Goal: Task Accomplishment & Management: Manage account settings

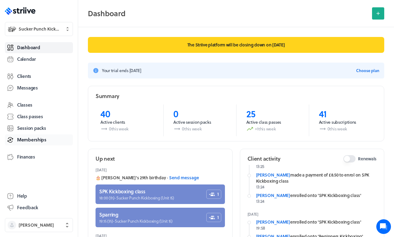
click at [27, 139] on span "Memberships" at bounding box center [31, 140] width 29 height 6
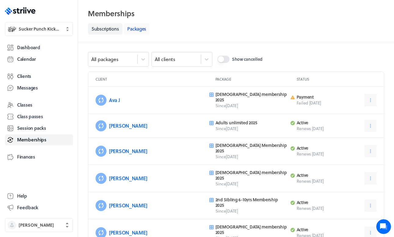
click at [134, 31] on link "Packages" at bounding box center [137, 28] width 26 height 11
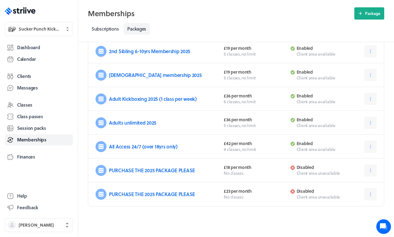
scroll to position [95, 0]
click at [373, 171] on icon at bounding box center [370, 170] width 5 height 5
click at [371, 195] on icon at bounding box center [370, 194] width 5 height 5
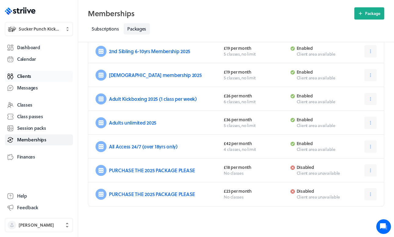
click at [31, 79] on span "Clients" at bounding box center [24, 76] width 14 height 6
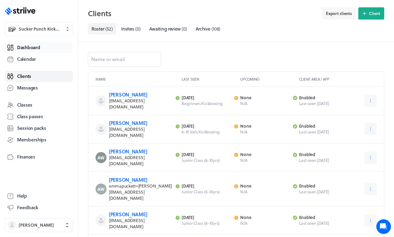
click at [36, 46] on span "Dashboard" at bounding box center [28, 47] width 23 height 6
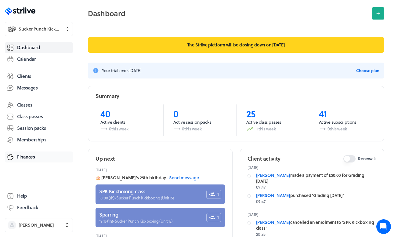
click at [37, 161] on link "Finances" at bounding box center [39, 157] width 68 height 11
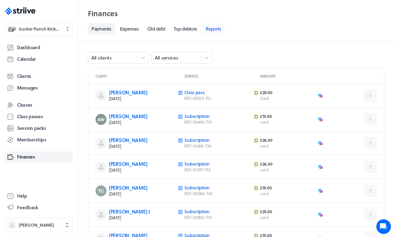
click at [213, 28] on link "Reports" at bounding box center [213, 28] width 23 height 11
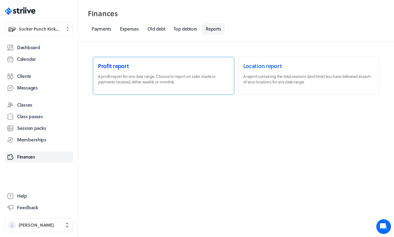
click at [177, 67] on link at bounding box center [163, 75] width 141 height 37
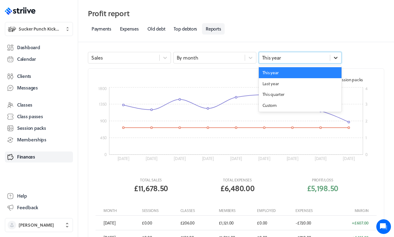
click at [334, 55] on icon at bounding box center [336, 58] width 6 height 6
click at [289, 82] on div "Last year" at bounding box center [300, 83] width 83 height 11
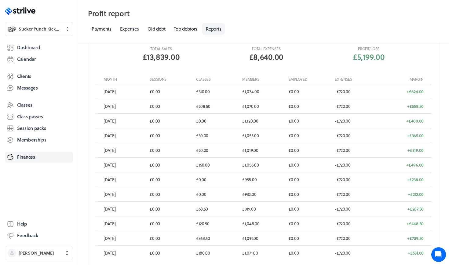
scroll to position [128, 0]
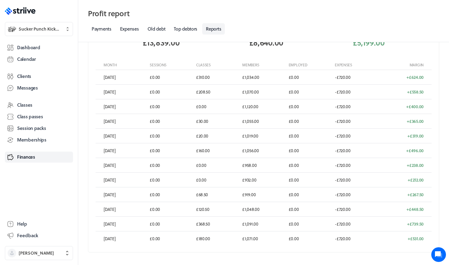
click at [394, 237] on div "Sales By month Last year Sales Expenses Session packs 0 400 800 1200 1600 0 1 2…" at bounding box center [263, 89] width 371 height 387
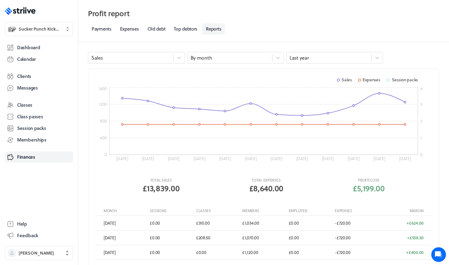
scroll to position [0, 0]
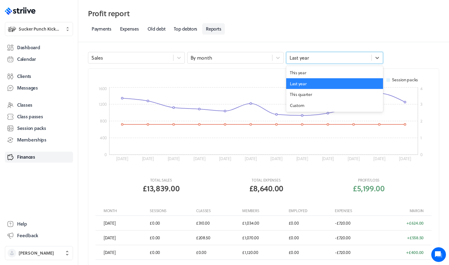
click at [328, 60] on div "Last year" at bounding box center [329, 58] width 85 height 8
click at [313, 106] on div "Custom" at bounding box center [334, 105] width 97 height 11
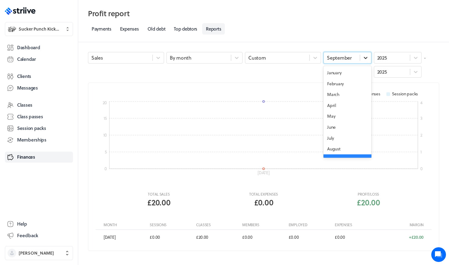
click at [363, 60] on icon at bounding box center [366, 58] width 6 height 6
click at [330, 73] on div "January" at bounding box center [348, 72] width 48 height 11
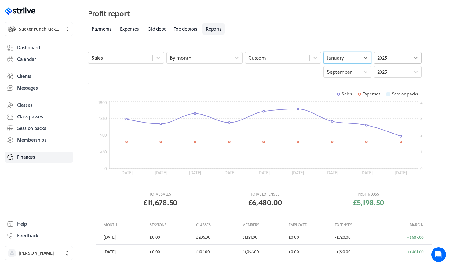
click at [394, 57] on div at bounding box center [415, 57] width 11 height 11
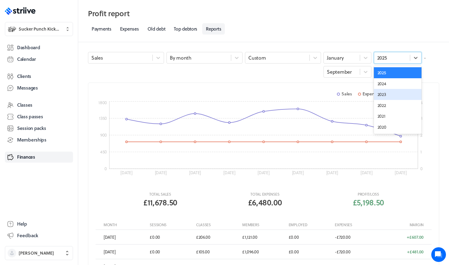
click at [386, 92] on div "2023" at bounding box center [398, 94] width 48 height 11
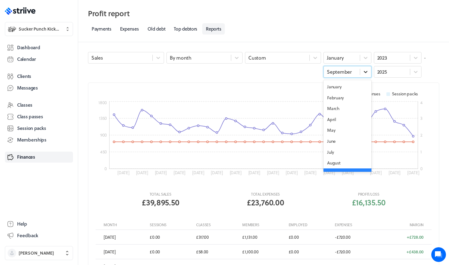
click at [365, 70] on icon at bounding box center [366, 72] width 6 height 6
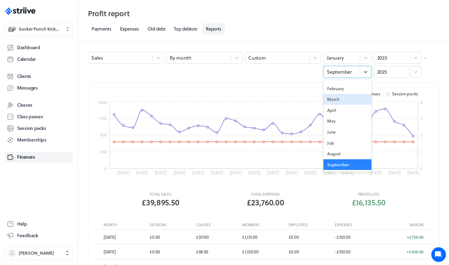
scroll to position [39, 0]
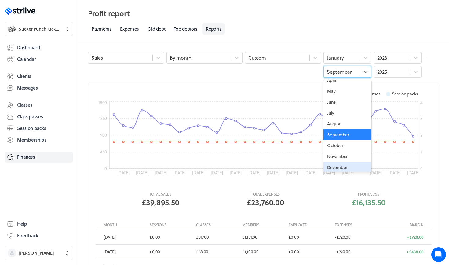
click at [339, 162] on div "December" at bounding box center [348, 167] width 48 height 11
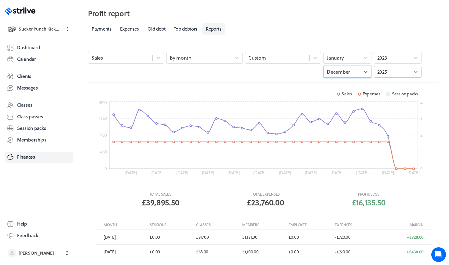
click at [394, 74] on icon at bounding box center [416, 72] width 6 height 6
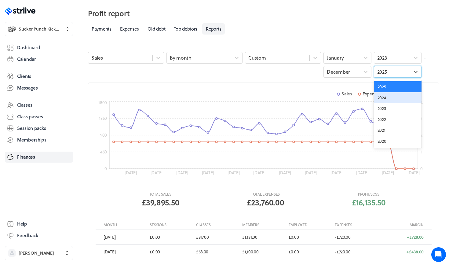
click at [387, 96] on div "2024" at bounding box center [398, 97] width 48 height 11
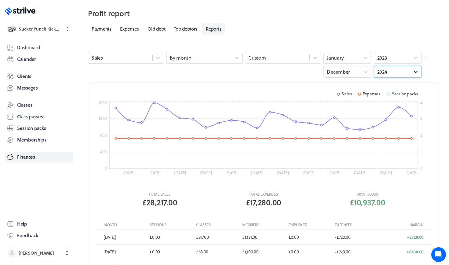
click at [394, 71] on icon at bounding box center [416, 72] width 6 height 6
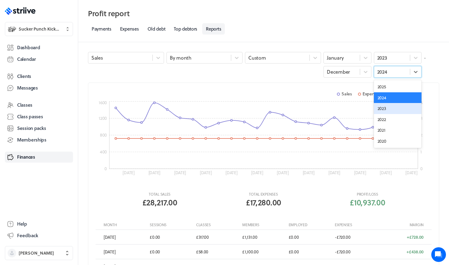
click at [394, 105] on div "2023" at bounding box center [398, 108] width 48 height 11
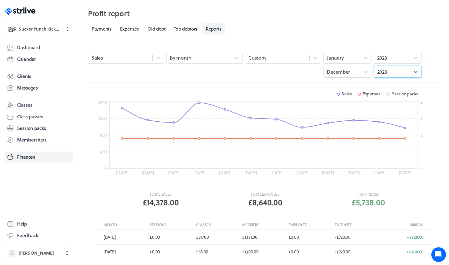
scroll to position [0, 0]
click at [394, 70] on icon at bounding box center [416, 72] width 6 height 6
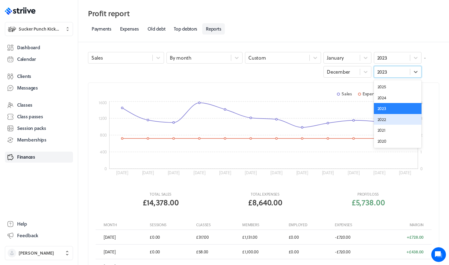
click at [387, 118] on div "2022" at bounding box center [398, 119] width 48 height 11
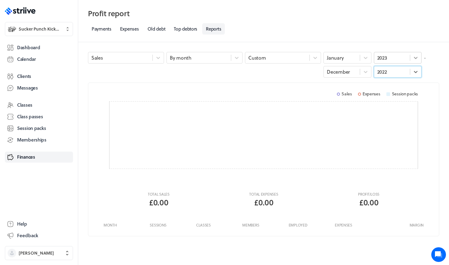
click at [394, 56] on icon at bounding box center [416, 58] width 6 height 6
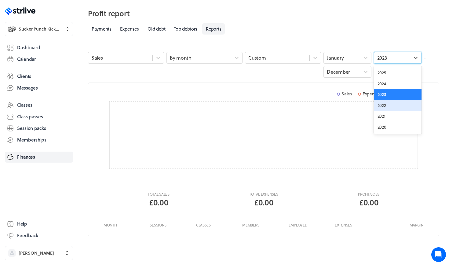
click at [393, 102] on div "2022" at bounding box center [398, 105] width 48 height 11
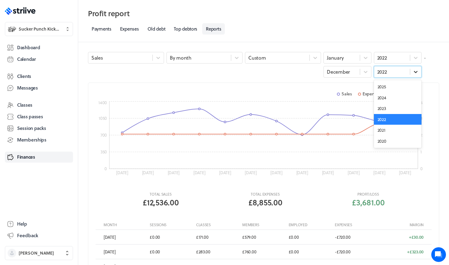
click at [394, 71] on icon at bounding box center [416, 72] width 6 height 6
click at [391, 130] on div "2021" at bounding box center [398, 130] width 48 height 11
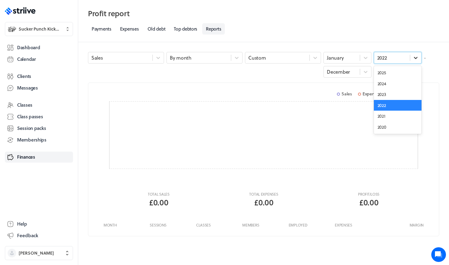
click at [394, 55] on icon at bounding box center [416, 58] width 6 height 6
click at [394, 115] on div "2021" at bounding box center [398, 116] width 48 height 11
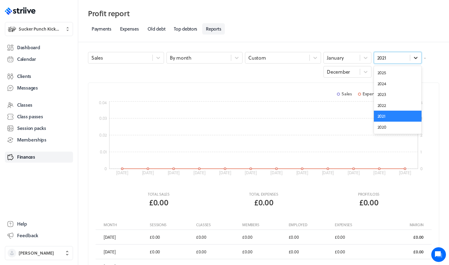
click at [394, 59] on icon at bounding box center [416, 58] width 4 height 2
click at [381, 106] on div "2022" at bounding box center [398, 105] width 48 height 11
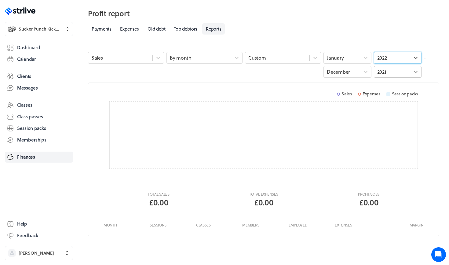
click at [394, 71] on icon at bounding box center [416, 72] width 6 height 6
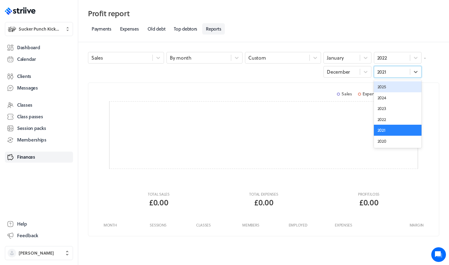
click at [394, 82] on div "2025" at bounding box center [398, 86] width 48 height 11
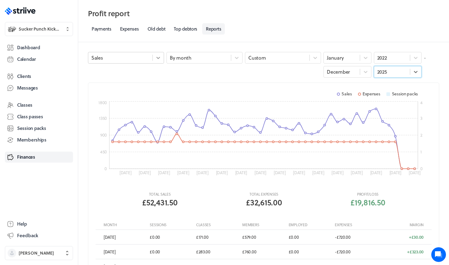
click at [159, 60] on icon at bounding box center [158, 58] width 6 height 6
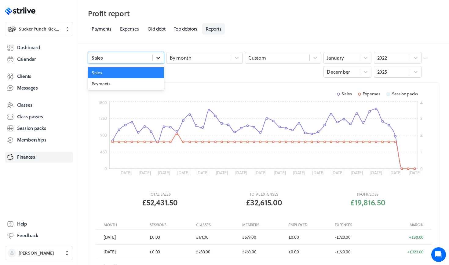
click at [159, 60] on icon at bounding box center [158, 58] width 6 height 6
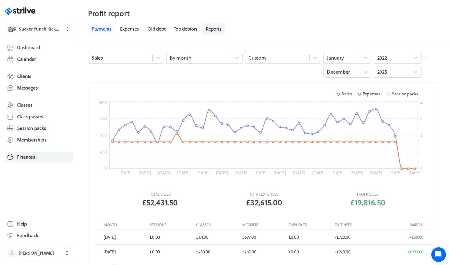
click at [104, 30] on link "Payments" at bounding box center [101, 28] width 27 height 11
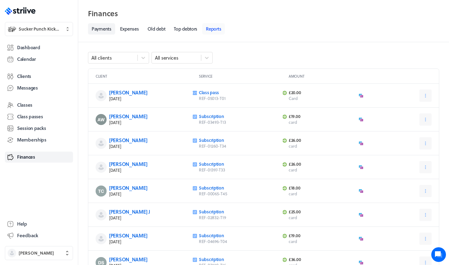
click at [217, 30] on link "Reports" at bounding box center [213, 28] width 23 height 11
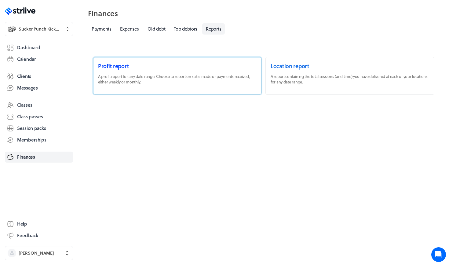
click at [144, 75] on link at bounding box center [177, 75] width 168 height 37
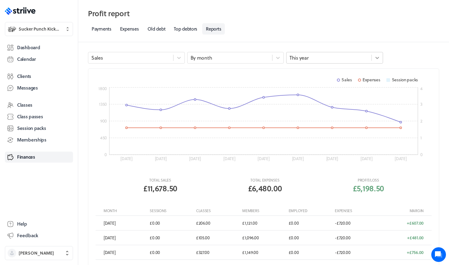
click at [377, 56] on icon at bounding box center [377, 58] width 6 height 6
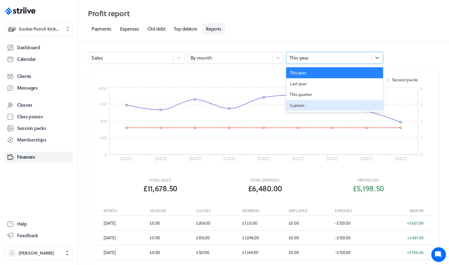
click at [302, 106] on div "Custom" at bounding box center [334, 105] width 97 height 11
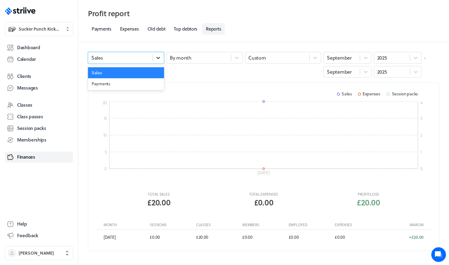
click at [156, 58] on icon at bounding box center [158, 58] width 6 height 6
click at [135, 82] on div "Payments" at bounding box center [126, 83] width 76 height 11
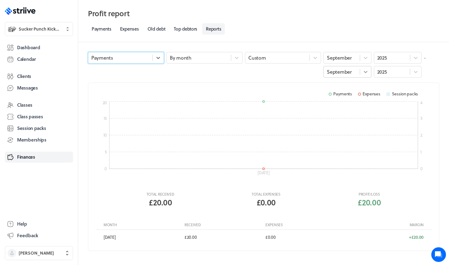
click at [364, 69] on icon at bounding box center [366, 72] width 6 height 6
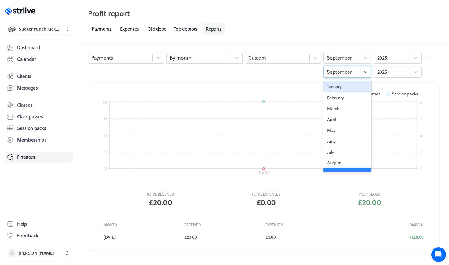
click at [330, 86] on div "January" at bounding box center [348, 86] width 48 height 11
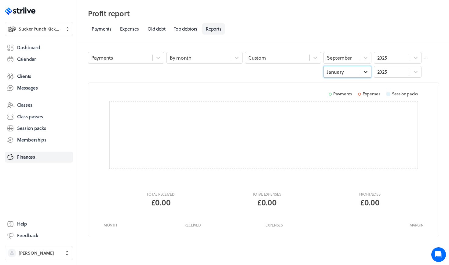
click at [367, 72] on icon at bounding box center [366, 72] width 6 height 6
click at [338, 150] on div "September" at bounding box center [348, 152] width 48 height 11
click at [368, 57] on icon at bounding box center [366, 58] width 6 height 6
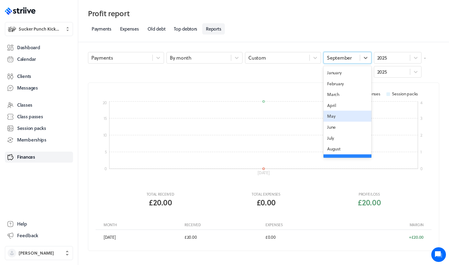
scroll to position [0, 0]
click at [328, 75] on div "January" at bounding box center [348, 72] width 48 height 11
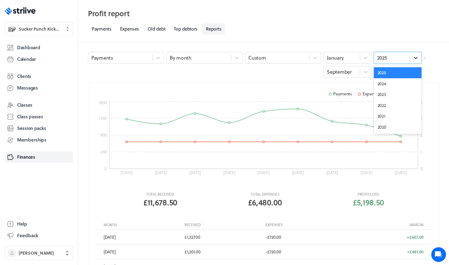
click at [394, 56] on icon at bounding box center [416, 58] width 6 height 6
click at [394, 104] on div "2022" at bounding box center [398, 105] width 48 height 11
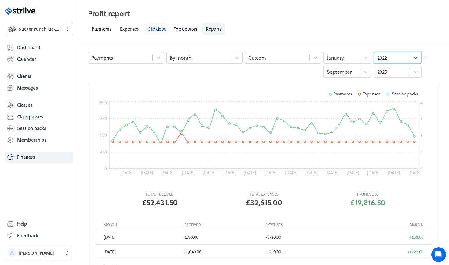
click at [162, 30] on link "Old debt" at bounding box center [156, 28] width 25 height 11
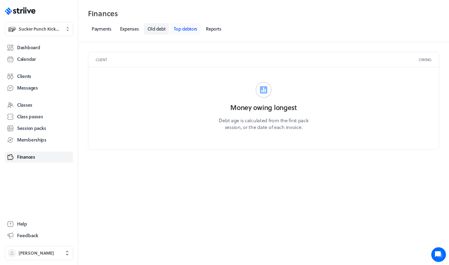
click at [185, 28] on link "Top debtors" at bounding box center [185, 28] width 31 height 11
click at [130, 30] on link "Expenses" at bounding box center [129, 28] width 26 height 11
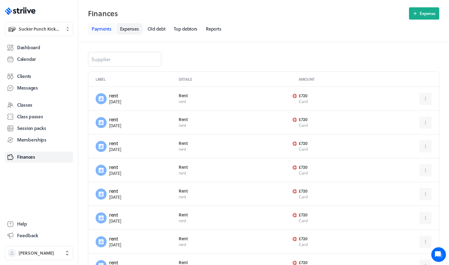
click at [101, 28] on link "Payments" at bounding box center [101, 28] width 27 height 11
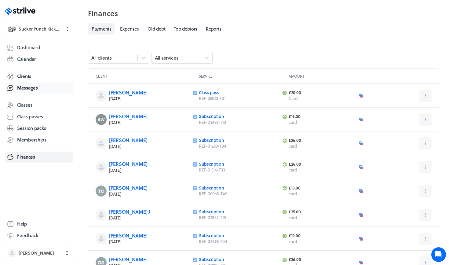
click at [27, 87] on span "Messages" at bounding box center [27, 88] width 21 height 6
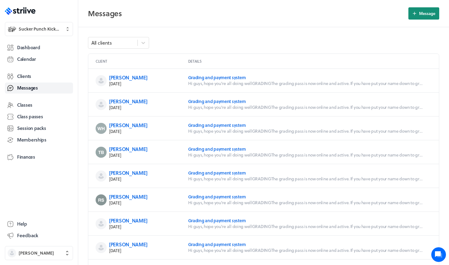
click at [394, 13] on span "Message" at bounding box center [427, 13] width 16 height 5
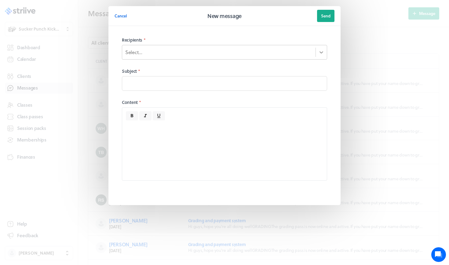
click at [322, 53] on icon at bounding box center [321, 52] width 6 height 6
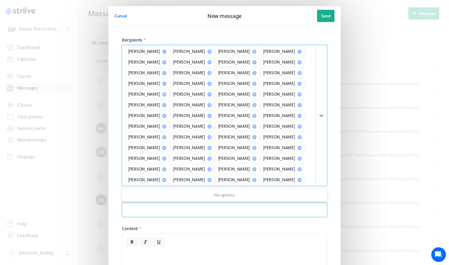
click at [133, 202] on input at bounding box center [224, 209] width 205 height 15
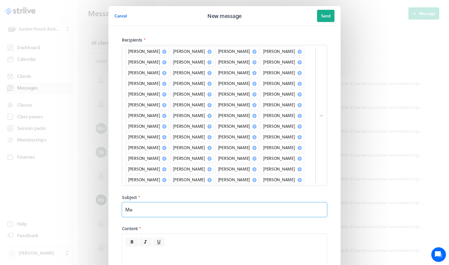
type input "M"
type input "Payment system."
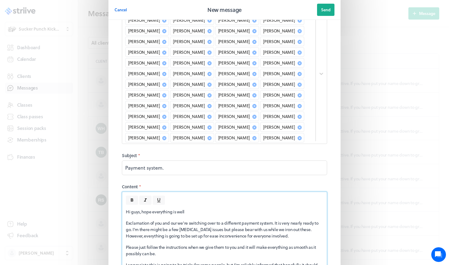
scroll to position [53, 0]
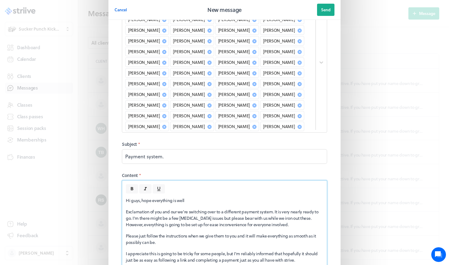
click at [301, 237] on p "I appreciate this is going to be tricky for some people, but I'm reliably infor…" at bounding box center [224, 256] width 197 height 13
click at [272, 237] on p "I appreciate this is going to be tricky for some people, but I'm reliably infor…" at bounding box center [224, 256] width 197 height 13
drag, startPoint x: 148, startPoint y: 201, endPoint x: 120, endPoint y: 200, distance: 27.8
click at [120, 200] on fieldset "Recipients * [PERSON_NAME] [PERSON_NAME] [PERSON_NAME] [PERSON_NAME] [PERSON_NA…" at bounding box center [225, 138] width 220 height 318
click at [166, 218] on div "Hi guys, hope everything is well As you may be aware we're switching over to a …" at bounding box center [224, 235] width 205 height 85
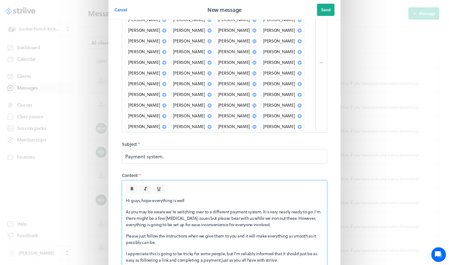
click at [127, 208] on p "As you may be aware we're switching over to a different payment system. It is v…" at bounding box center [224, 217] width 197 height 19
click at [224, 208] on p "As you may be aware we're switching over to a different payment system. It is v…" at bounding box center [224, 217] width 197 height 19
click at [288, 209] on p "As you may be aware we're switching over to a different payment system. It is v…" at bounding box center [224, 217] width 197 height 19
click at [127, 216] on p "As you may be aware we're switching over to a different payment system. It is v…" at bounding box center [224, 217] width 197 height 19
click at [242, 214] on p "As you may be aware we're switching over to a different payment system. It is v…" at bounding box center [224, 217] width 197 height 19
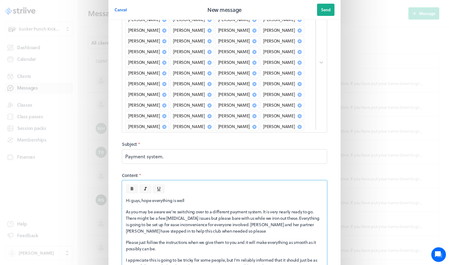
click at [157, 221] on p "As you may be aware we're switching over to a different payment system. It is v…" at bounding box center [224, 221] width 197 height 26
click at [209, 220] on p "As you may be aware we're switching over to a different payment system. It is v…" at bounding box center [224, 221] width 197 height 26
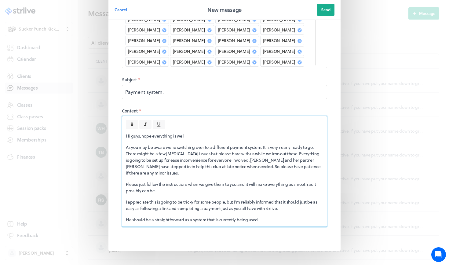
scroll to position [117, 0]
click at [171, 181] on p "Please just follow the instructions when we give them to you and it will make e…" at bounding box center [224, 187] width 197 height 13
click at [296, 181] on p "Please just follow the instructions when we give them to you and it will make e…" at bounding box center [224, 187] width 197 height 13
click at [220, 199] on p "I appreciate this is going to be tricky for some people, but I'm reliably infor…" at bounding box center [224, 205] width 197 height 13
click at [223, 199] on p "I appreciate this is going to be tricky for some people, but I'm reliably infor…" at bounding box center [224, 205] width 197 height 13
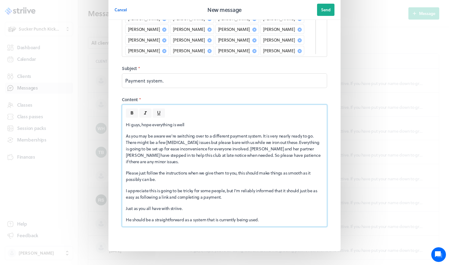
scroll to position [129, 0]
drag, startPoint x: 258, startPoint y: 204, endPoint x: 118, endPoint y: 205, distance: 140.6
click at [118, 205] on fieldset "Recipients * [PERSON_NAME] [PERSON_NAME] [PERSON_NAME] [PERSON_NAME] [PERSON_NA…" at bounding box center [225, 74] width 220 height 342
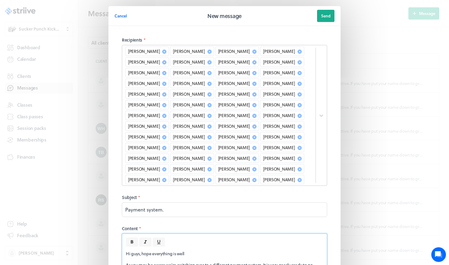
scroll to position [0, 0]
click at [330, 14] on span "Send" at bounding box center [325, 15] width 9 height 5
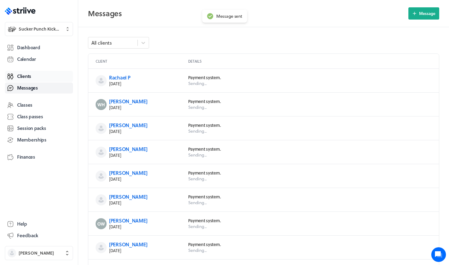
click at [24, 77] on span "Clients" at bounding box center [24, 76] width 14 height 6
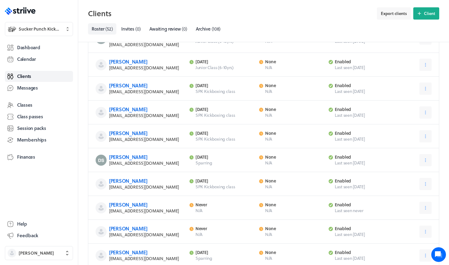
scroll to position [134, 0]
click at [136, 105] on link "[PERSON_NAME]" at bounding box center [128, 108] width 38 height 7
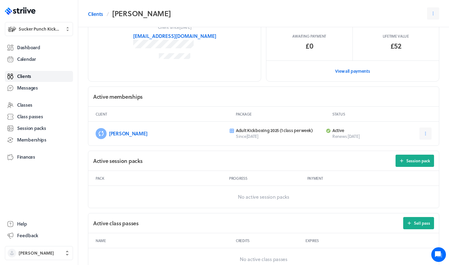
scroll to position [115, 0]
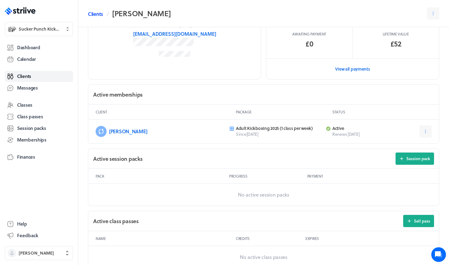
click at [94, 15] on link "Clients" at bounding box center [95, 13] width 15 height 7
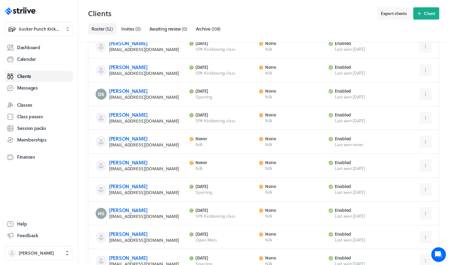
scroll to position [201, 0]
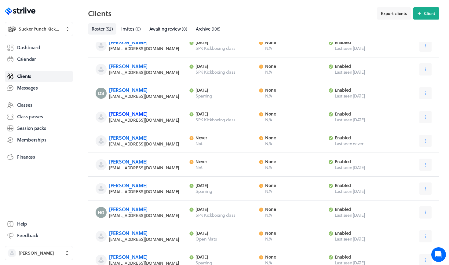
click at [122, 110] on link "[PERSON_NAME]" at bounding box center [128, 113] width 38 height 7
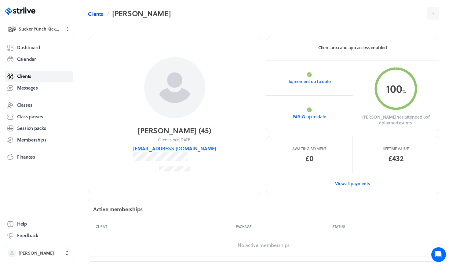
click at [95, 14] on link "Clients" at bounding box center [95, 13] width 15 height 7
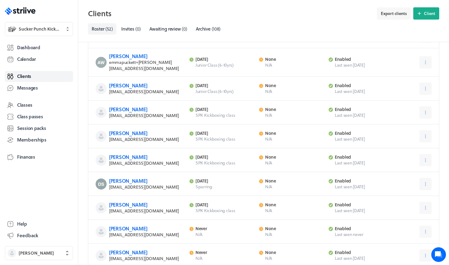
scroll to position [110, 0]
click at [394, 205] on icon at bounding box center [425, 207] width 5 height 5
click at [394, 237] on span "Archive" at bounding box center [406, 255] width 14 height 5
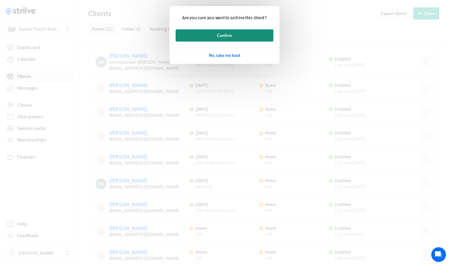
click at [233, 34] on button "Confirm" at bounding box center [225, 35] width 98 height 12
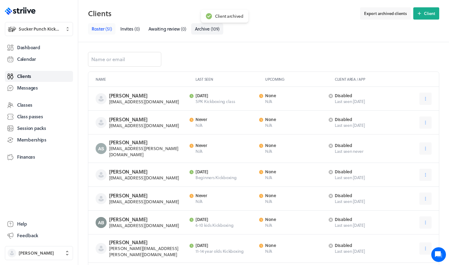
click at [98, 27] on span "Roster" at bounding box center [98, 28] width 13 height 7
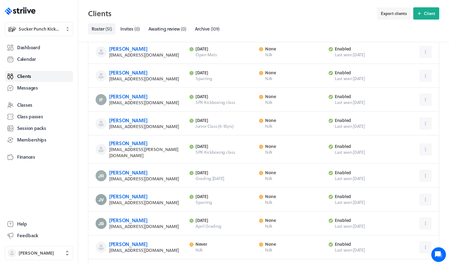
scroll to position [375, 0]
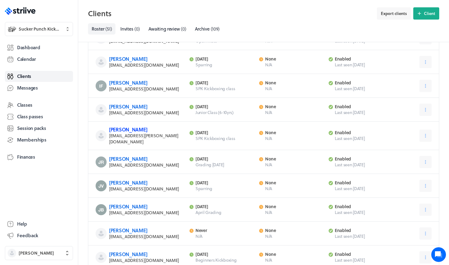
click at [128, 126] on link "[PERSON_NAME]" at bounding box center [128, 129] width 38 height 7
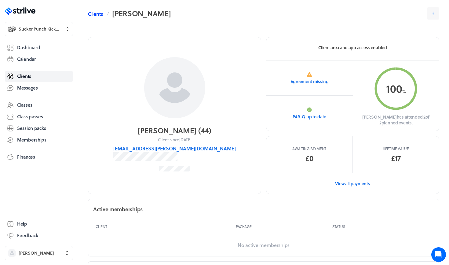
click at [95, 13] on link "Clients" at bounding box center [95, 13] width 15 height 7
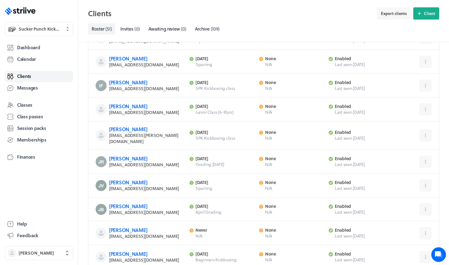
scroll to position [382, 0]
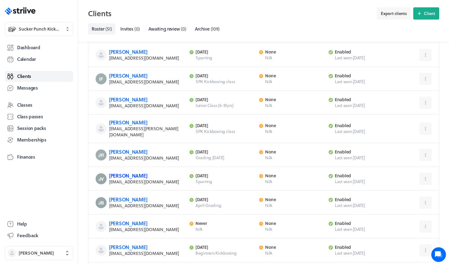
click at [130, 172] on link "[PERSON_NAME]" at bounding box center [128, 175] width 38 height 7
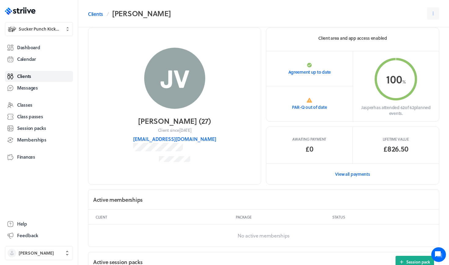
scroll to position [11, 0]
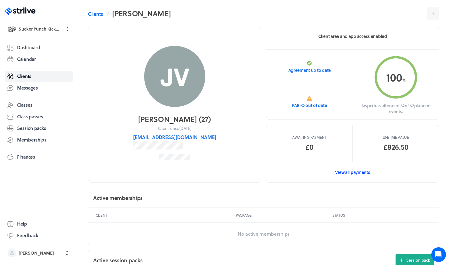
click at [353, 176] on link "View all payments" at bounding box center [352, 172] width 173 height 21
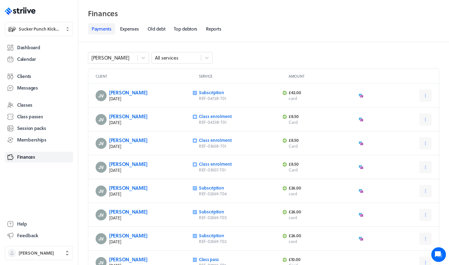
click at [97, 25] on link "Payments" at bounding box center [101, 28] width 27 height 11
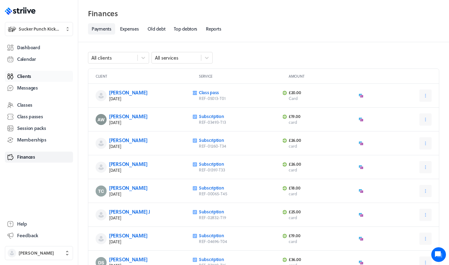
click at [25, 74] on span "Clients" at bounding box center [24, 76] width 14 height 6
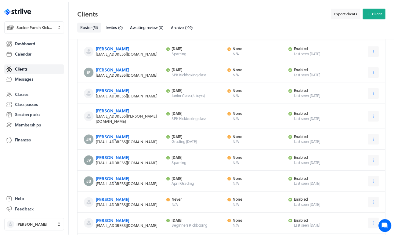
scroll to position [382, 0]
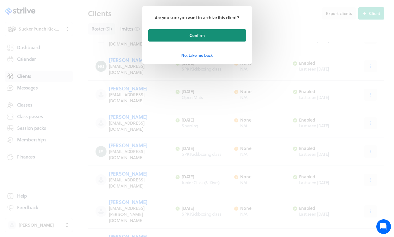
click at [193, 35] on span "Confirm" at bounding box center [197, 35] width 15 height 5
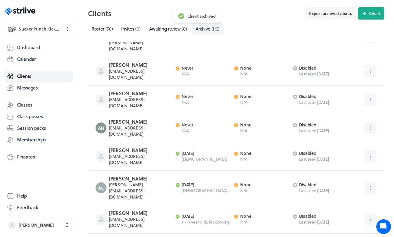
scroll to position [253, 0]
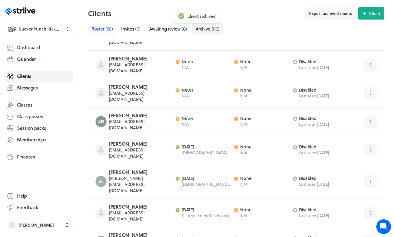
click at [104, 26] on span "Roster" at bounding box center [98, 28] width 13 height 7
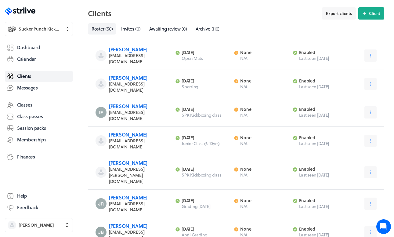
scroll to position [421, 0]
click at [125, 222] on link "[PERSON_NAME]" at bounding box center [128, 225] width 38 height 7
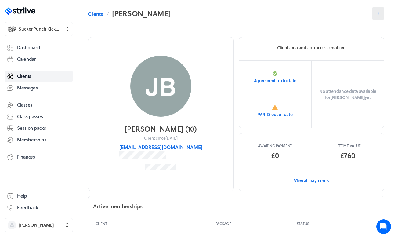
click at [380, 14] on icon at bounding box center [378, 13] width 5 height 5
click at [354, 64] on button "Archive" at bounding box center [362, 61] width 41 height 11
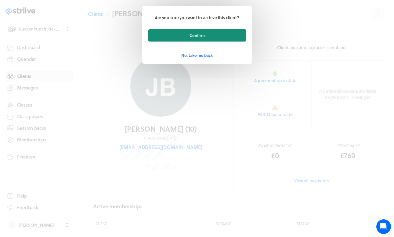
click at [207, 34] on button "Confirm" at bounding box center [197, 35] width 98 height 12
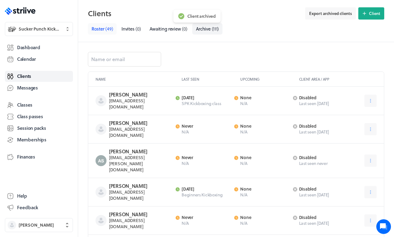
click at [106, 30] on span "( 49 )" at bounding box center [109, 28] width 8 height 7
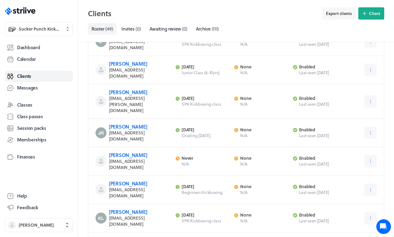
scroll to position [492, 0]
click at [134, 208] on link "[PERSON_NAME]" at bounding box center [128, 211] width 38 height 7
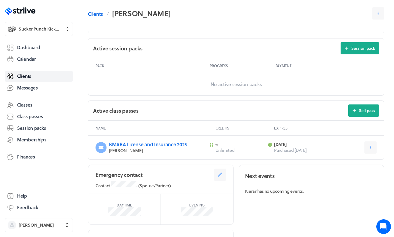
scroll to position [225, 0]
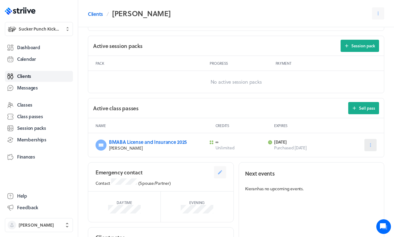
click at [374, 144] on button at bounding box center [371, 145] width 12 height 12
click at [350, 170] on span "Expire now" at bounding box center [356, 171] width 21 height 5
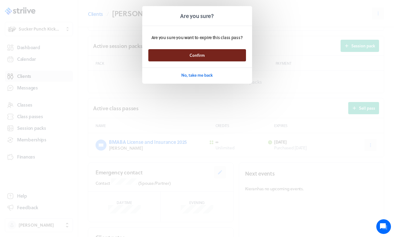
click at [198, 56] on span "Confirm" at bounding box center [197, 55] width 15 height 5
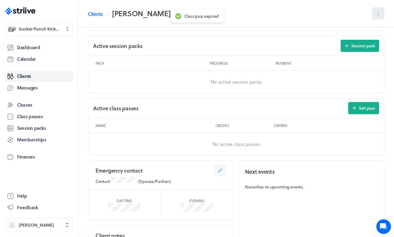
click at [375, 13] on button at bounding box center [378, 13] width 12 height 12
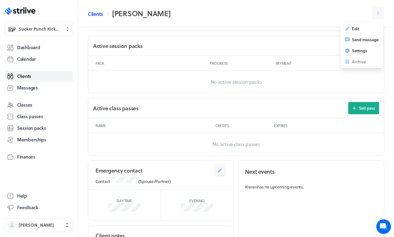
click at [101, 14] on link "Clients" at bounding box center [95, 13] width 15 height 7
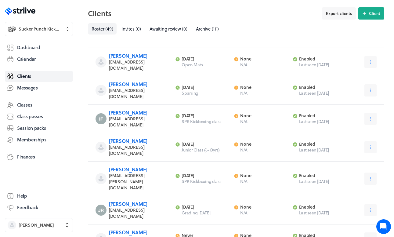
scroll to position [419, 0]
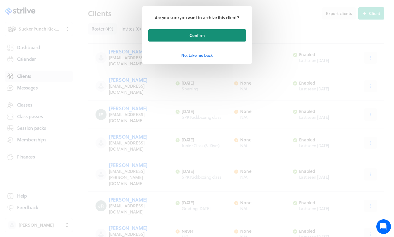
click at [191, 37] on span "Confirm" at bounding box center [197, 35] width 15 height 5
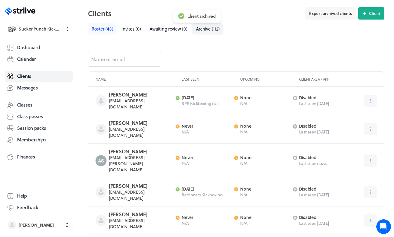
click at [99, 30] on span "Roster" at bounding box center [98, 28] width 13 height 7
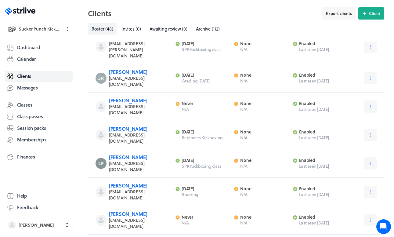
scroll to position [554, 0]
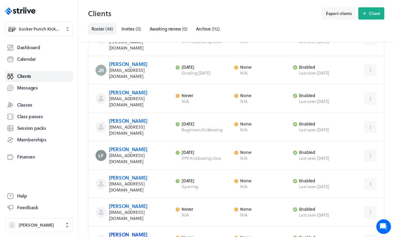
click at [121, 231] on link "[PERSON_NAME]" at bounding box center [128, 234] width 38 height 7
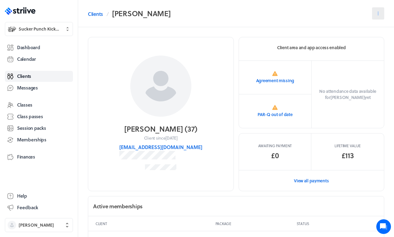
click at [376, 13] on icon at bounding box center [378, 13] width 5 height 5
click at [356, 61] on span "Archive" at bounding box center [359, 61] width 14 height 5
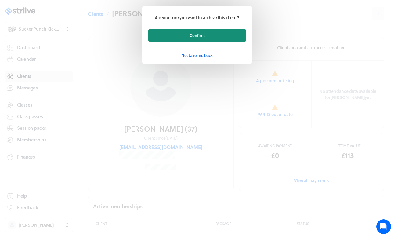
click at [242, 36] on button "Confirm" at bounding box center [197, 35] width 98 height 12
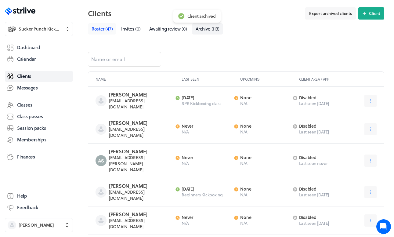
click at [98, 28] on span "Roster" at bounding box center [98, 28] width 13 height 7
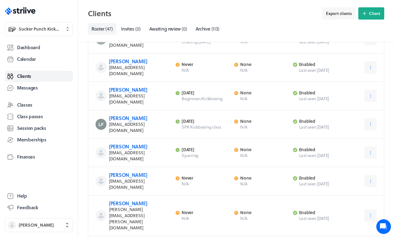
scroll to position [588, 0]
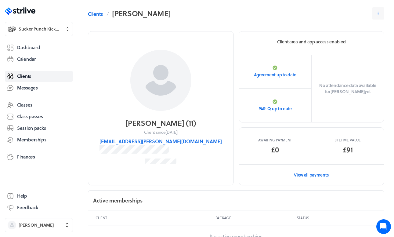
scroll to position [5, 0]
click at [93, 12] on link "Clients" at bounding box center [95, 13] width 15 height 7
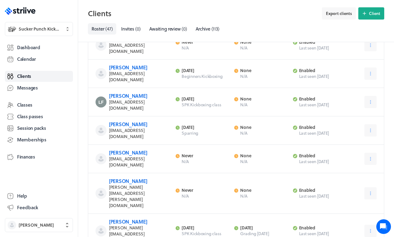
scroll to position [608, 0]
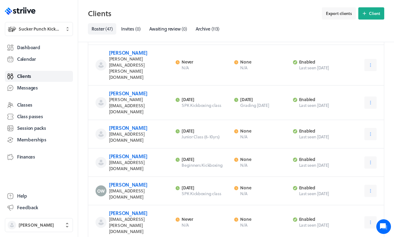
scroll to position [742, 0]
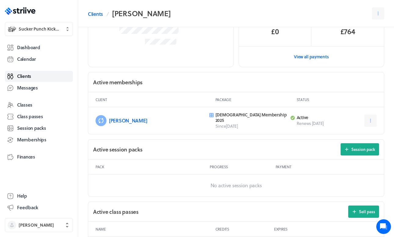
scroll to position [127, 0]
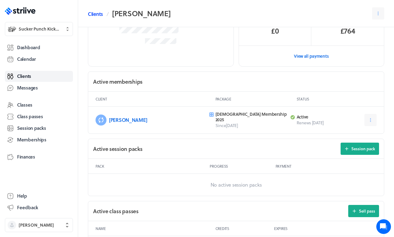
click at [96, 12] on link "Clients" at bounding box center [95, 13] width 15 height 7
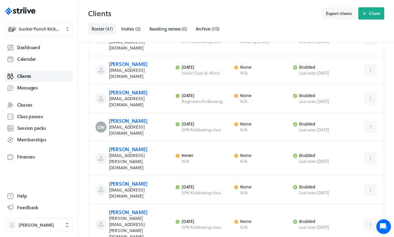
scroll to position [802, 0]
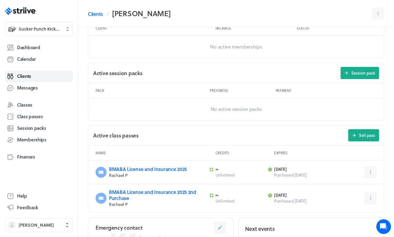
scroll to position [201, 0]
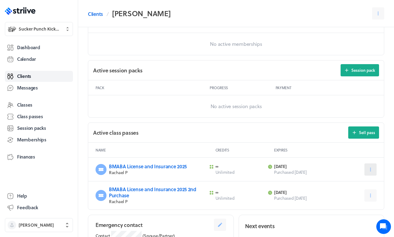
click at [371, 168] on icon at bounding box center [371, 170] width 1 height 4
click at [350, 196] on span "Expire now" at bounding box center [356, 195] width 21 height 5
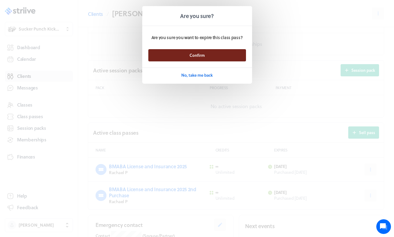
click at [214, 56] on button "Confirm" at bounding box center [197, 55] width 98 height 12
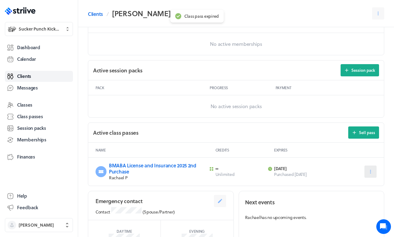
click at [372, 172] on icon at bounding box center [370, 171] width 5 height 5
click at [352, 197] on span "Expire now" at bounding box center [356, 197] width 21 height 5
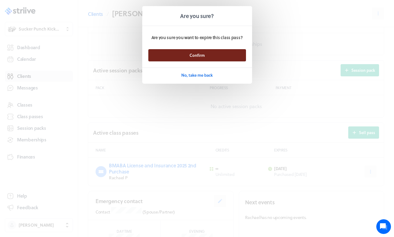
click at [190, 53] on span "Confirm" at bounding box center [197, 55] width 15 height 5
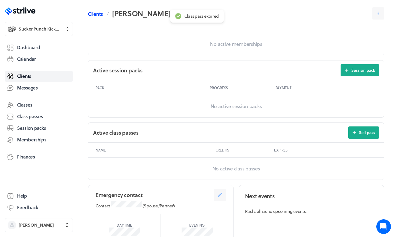
click at [92, 13] on link "Clients" at bounding box center [95, 13] width 15 height 7
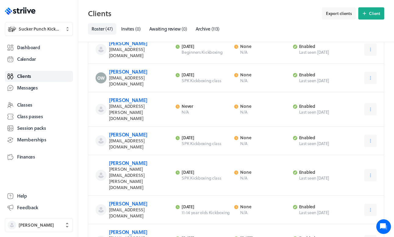
scroll to position [850, 0]
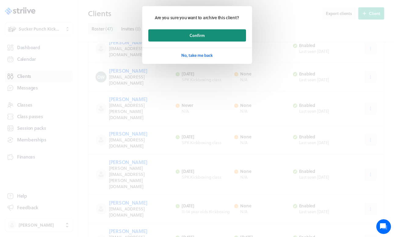
click at [193, 32] on button "Confirm" at bounding box center [197, 35] width 98 height 12
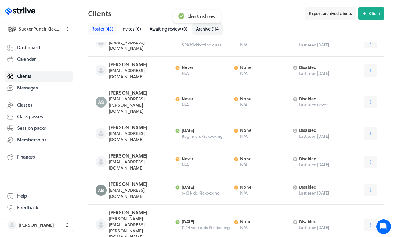
scroll to position [59, 0]
click at [104, 27] on span "Roster" at bounding box center [98, 28] width 13 height 7
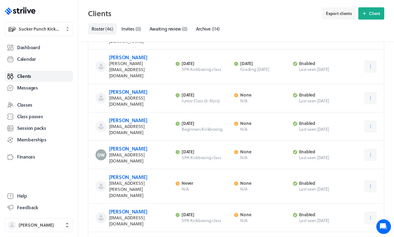
scroll to position [774, 0]
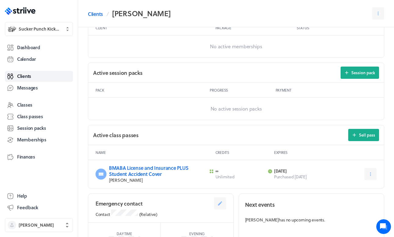
scroll to position [200, 0]
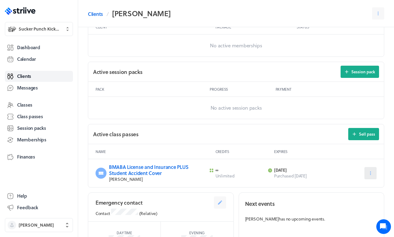
click at [369, 174] on icon at bounding box center [370, 172] width 5 height 5
click at [350, 209] on span "Delete" at bounding box center [352, 210] width 12 height 5
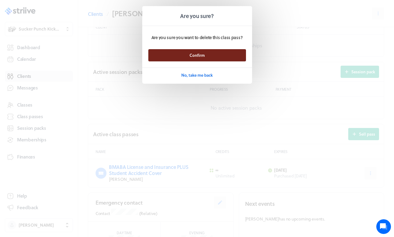
click at [188, 54] on button "Confirm" at bounding box center [197, 55] width 98 height 12
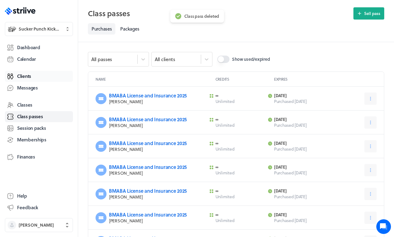
click at [22, 75] on span "Clients" at bounding box center [24, 76] width 14 height 6
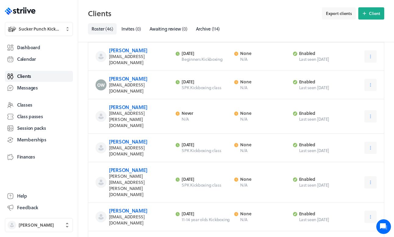
scroll to position [842, 0]
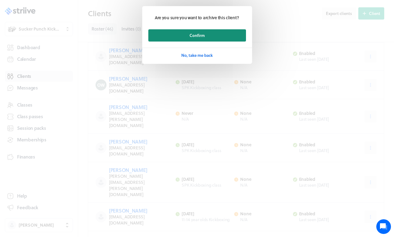
click at [179, 31] on button "Confirm" at bounding box center [197, 35] width 98 height 12
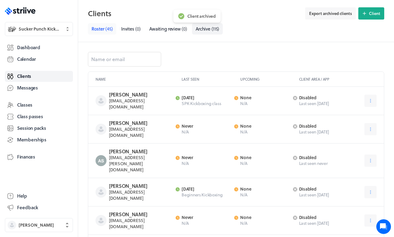
click at [104, 32] on link "Roster ( 45 )" at bounding box center [102, 28] width 28 height 11
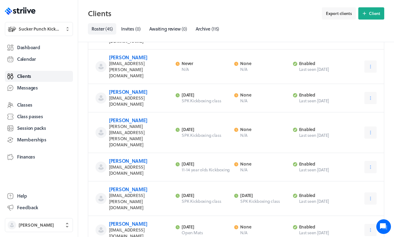
scroll to position [900, 0]
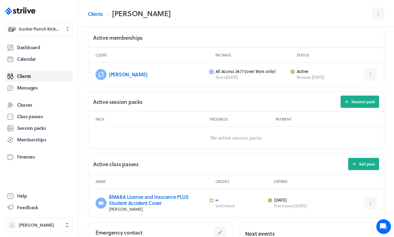
scroll to position [178, 0]
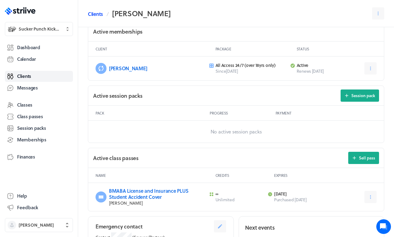
click at [93, 12] on link "Clients" at bounding box center [95, 13] width 15 height 7
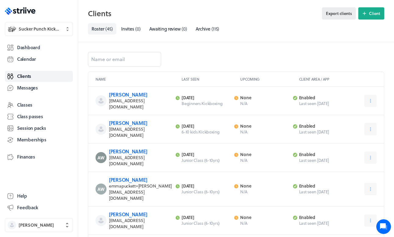
click at [331, 12] on span "Export clients" at bounding box center [339, 13] width 26 height 5
